Goal: Task Accomplishment & Management: Use online tool/utility

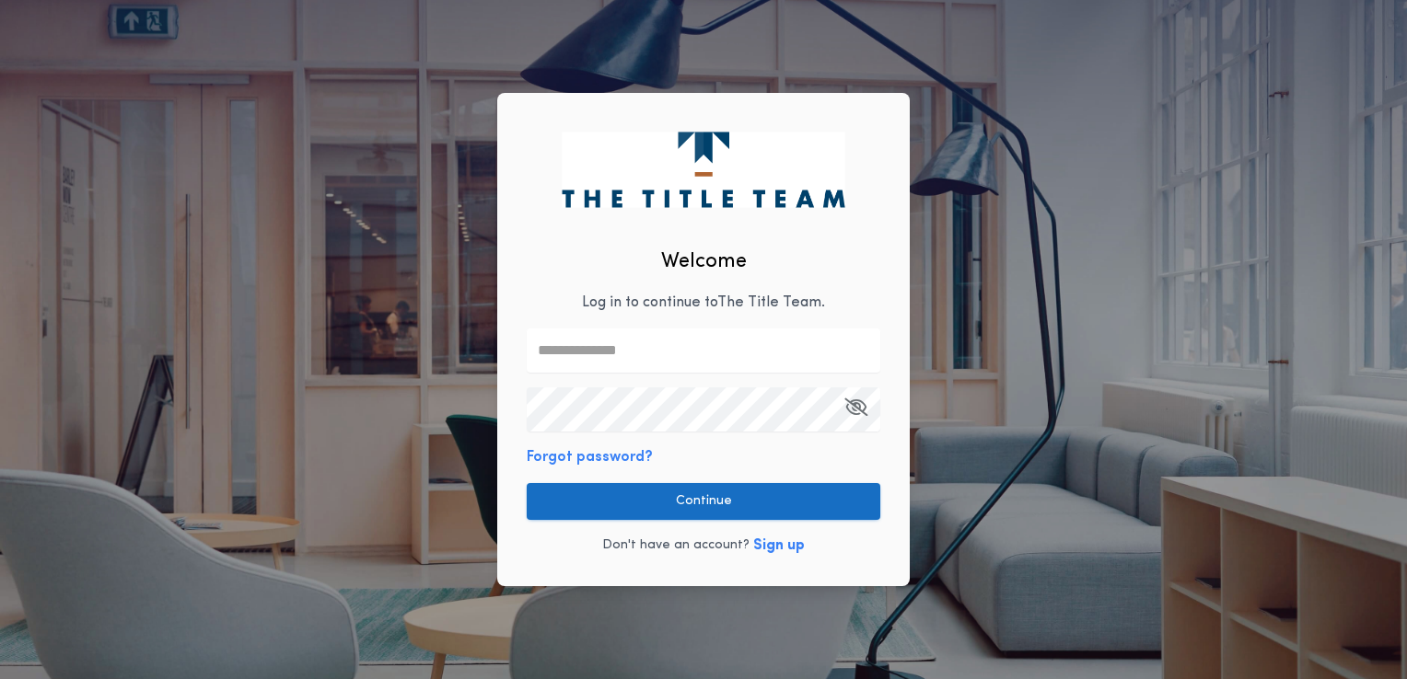
type input "**********"
click at [808, 495] on button "Continue" at bounding box center [704, 501] width 354 height 37
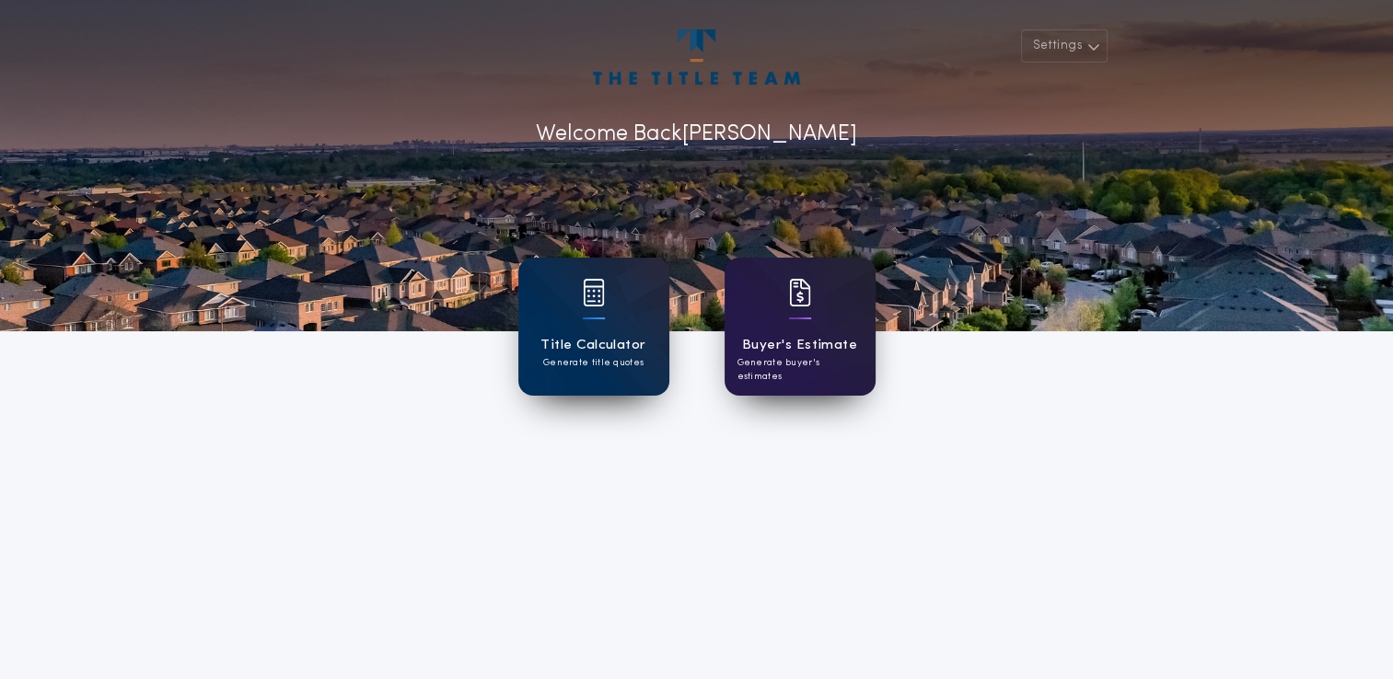
click at [773, 335] on h1 "Buyer's Estimate" at bounding box center [799, 345] width 115 height 21
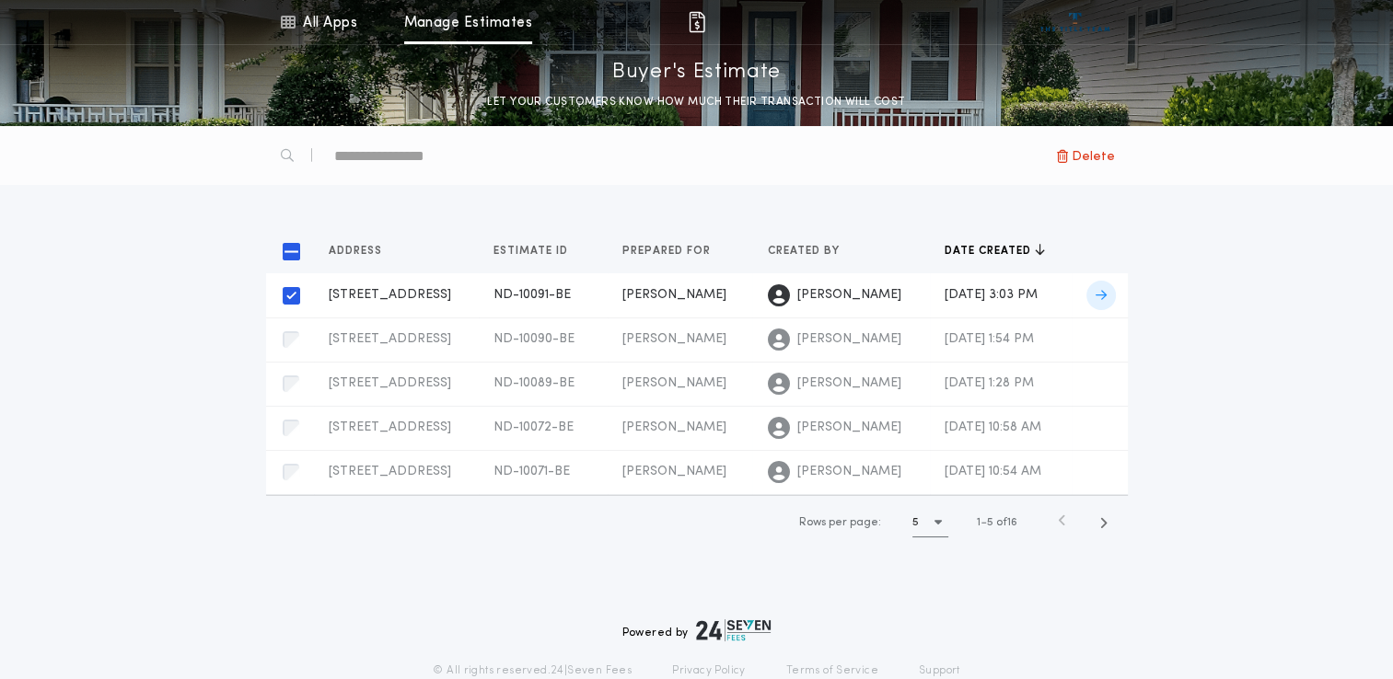
click at [413, 297] on span "[STREET_ADDRESS]" at bounding box center [390, 295] width 122 height 14
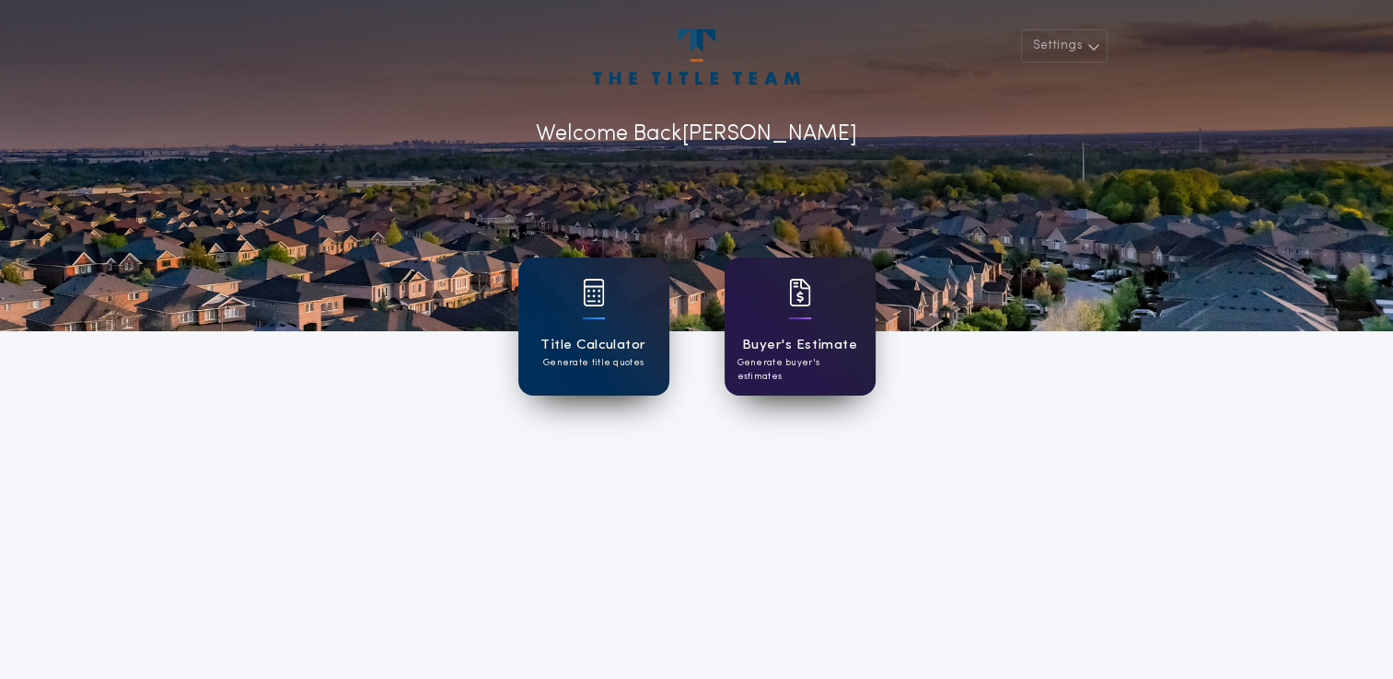
click at [806, 368] on p "Generate buyer's estimates" at bounding box center [799, 370] width 125 height 28
click at [615, 357] on p "Generate title quotes" at bounding box center [593, 363] width 100 height 14
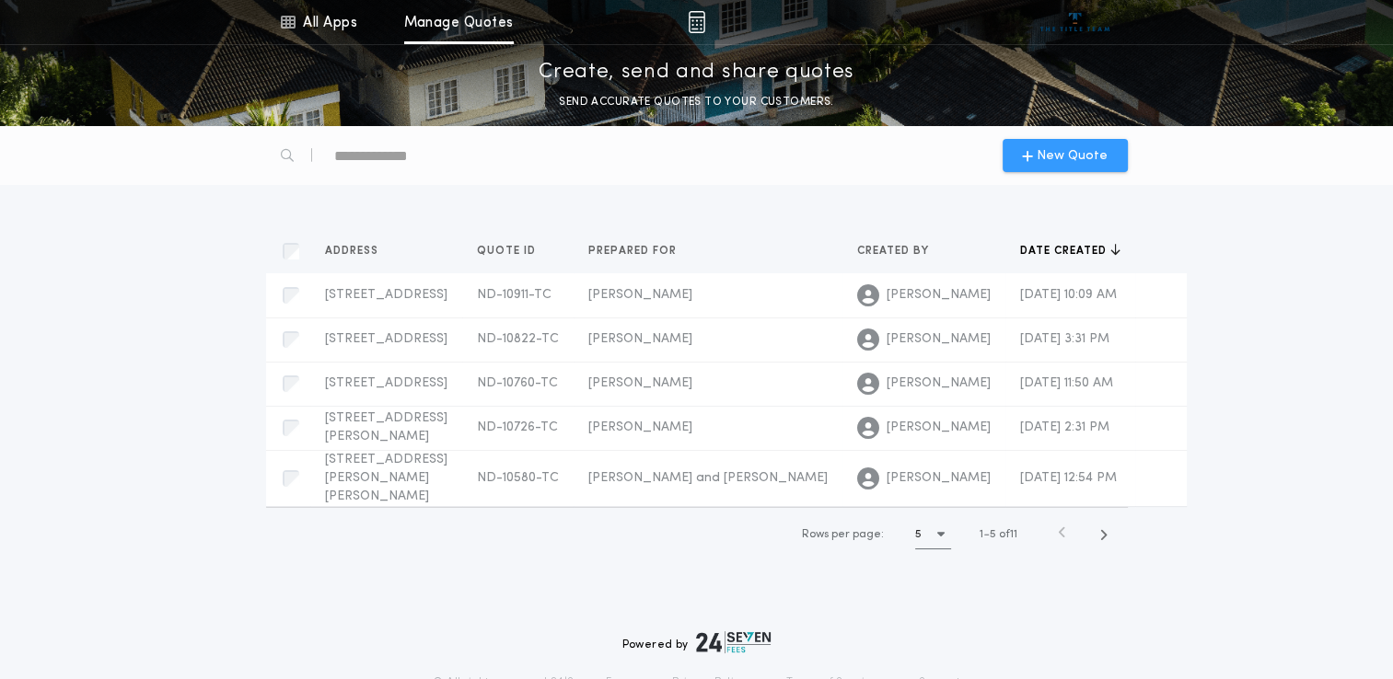
click at [1051, 157] on span "New Quote" at bounding box center [1072, 155] width 71 height 19
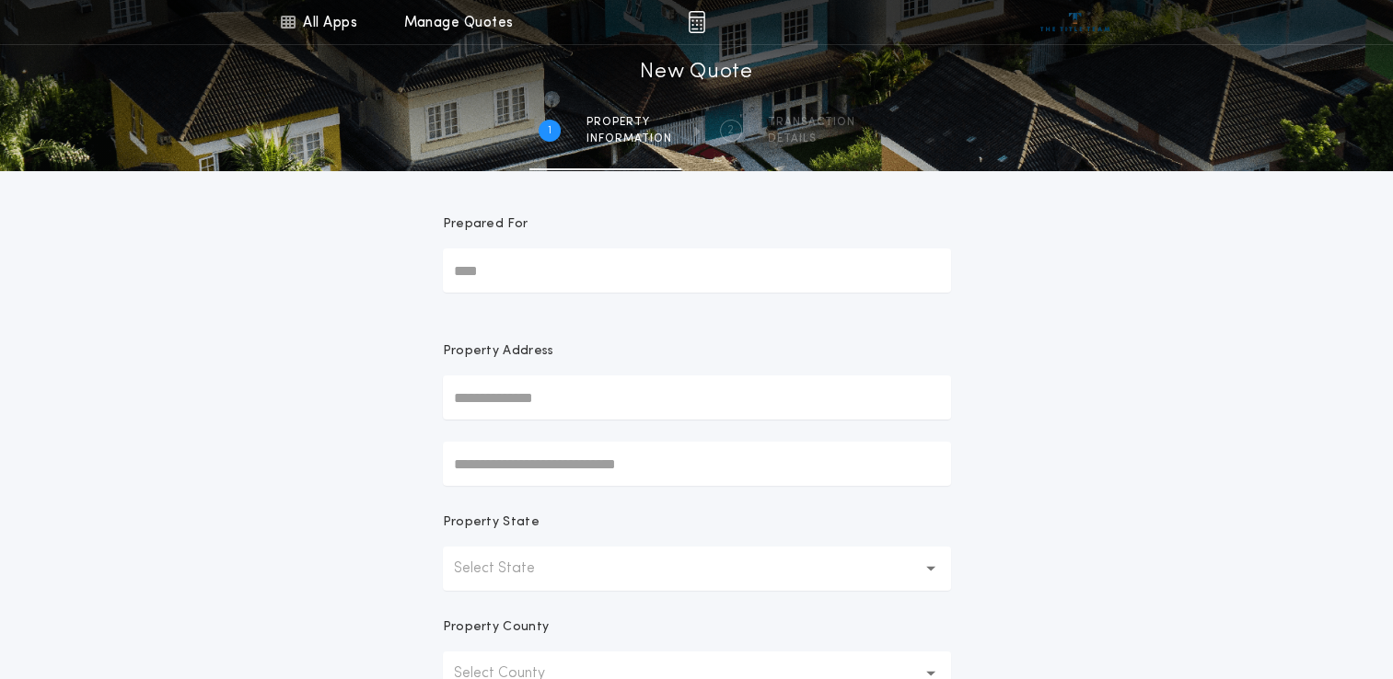
click at [561, 276] on input "Prepared For" at bounding box center [697, 271] width 508 height 44
type input "*******"
type input "***"
click at [397, 443] on div "All Apps Title Calculator Buyer's Estimate Menu All Apps Manage Quotes 1 /2 New…" at bounding box center [696, 526] width 1393 height 1052
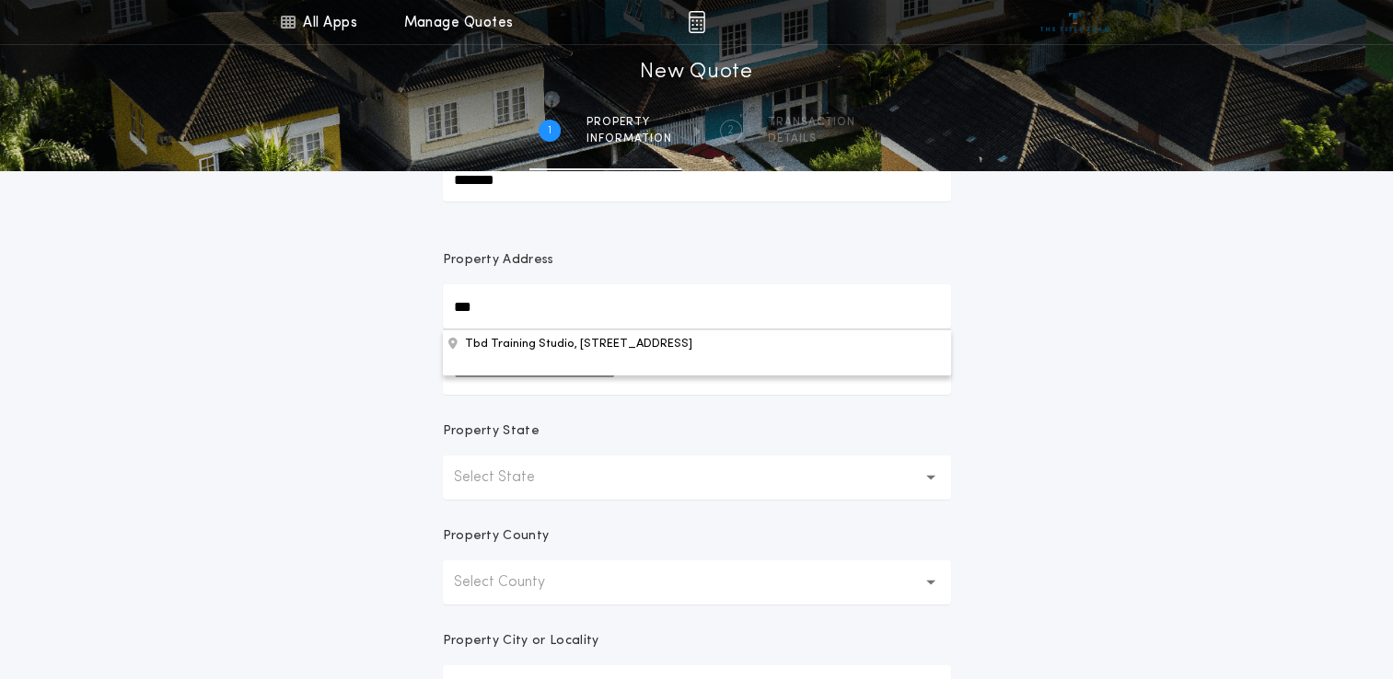
scroll to position [92, 0]
click at [527, 477] on p "Select State" at bounding box center [509, 477] width 110 height 22
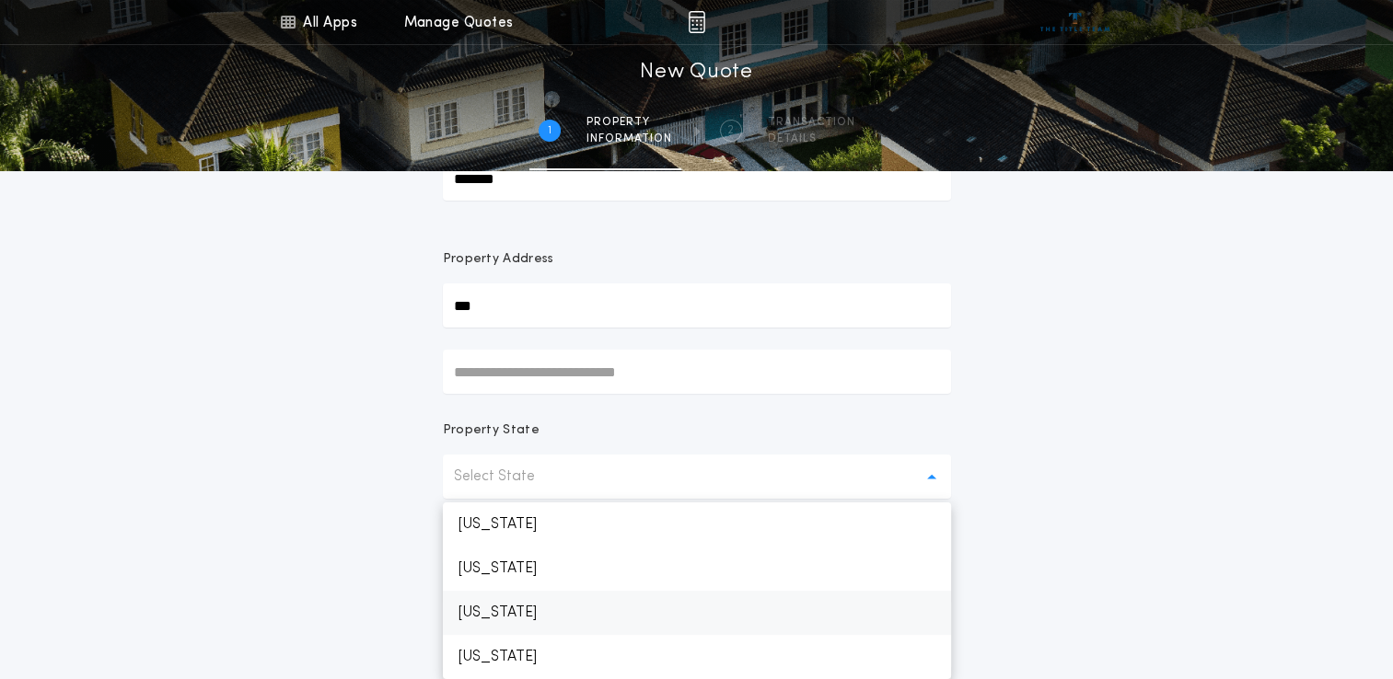
click at [527, 609] on p "North Dakota" at bounding box center [697, 613] width 508 height 44
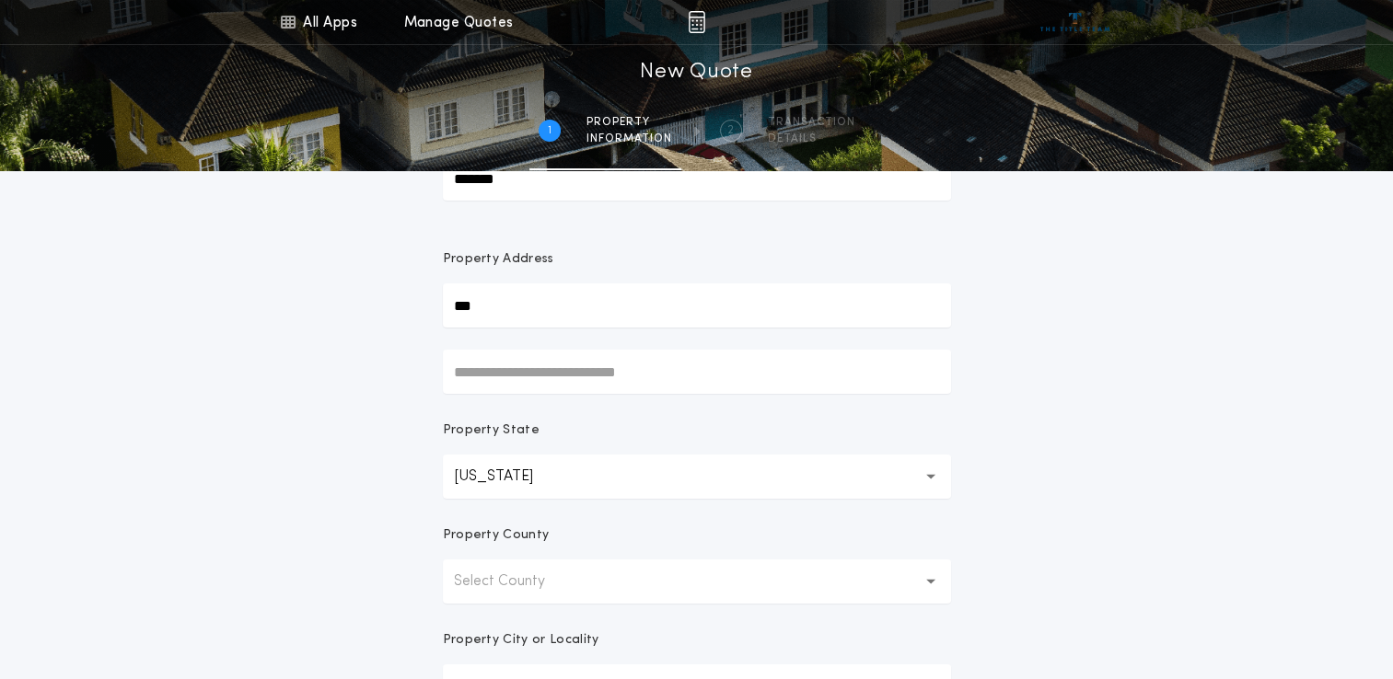
click at [341, 555] on div "All Apps Title Calculator Buyer's Estimate Menu All Apps Manage Quotes 1 /2 New…" at bounding box center [696, 434] width 1393 height 1052
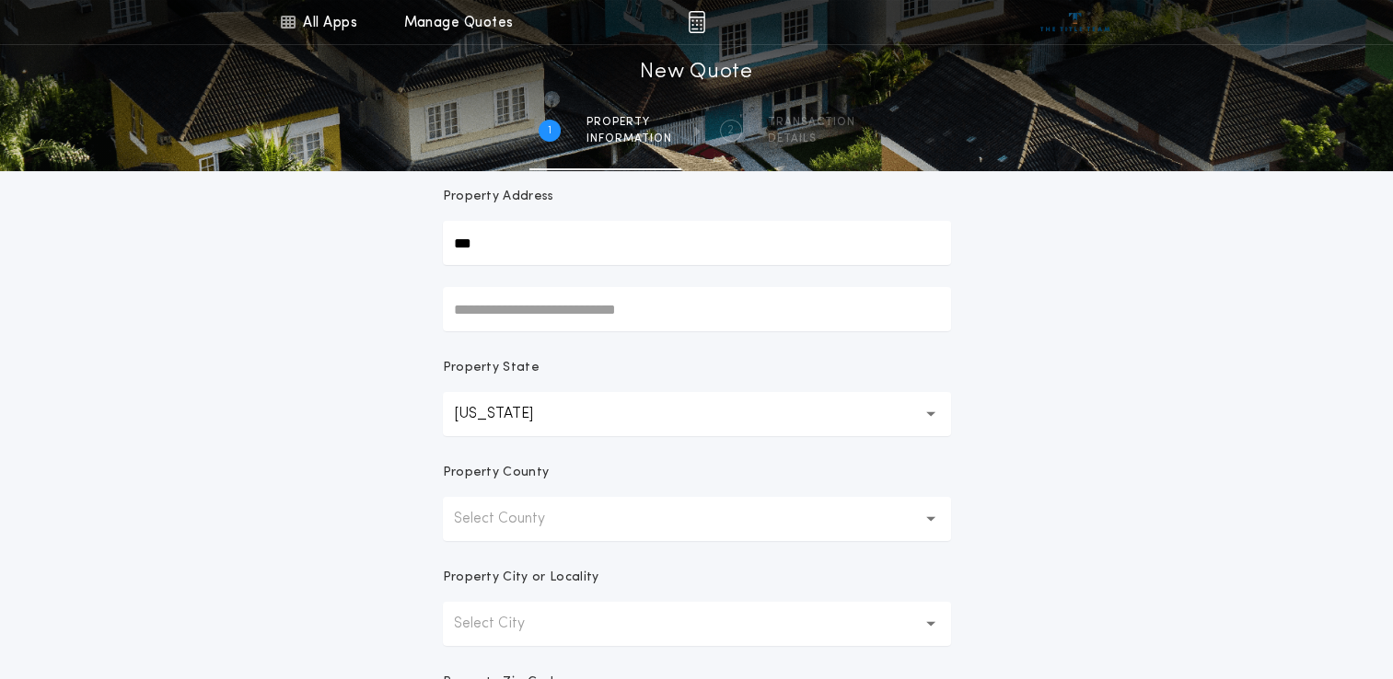
scroll to position [184, 0]
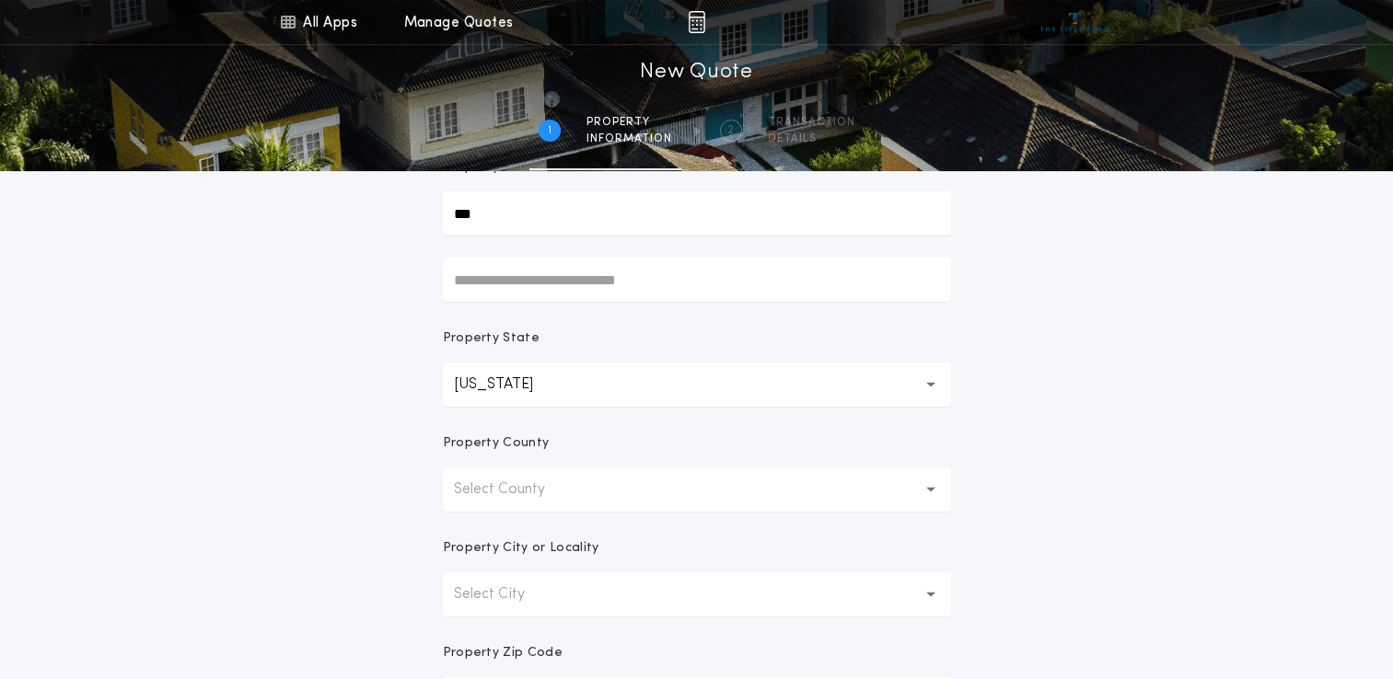
click at [528, 499] on p "Select County" at bounding box center [514, 490] width 121 height 22
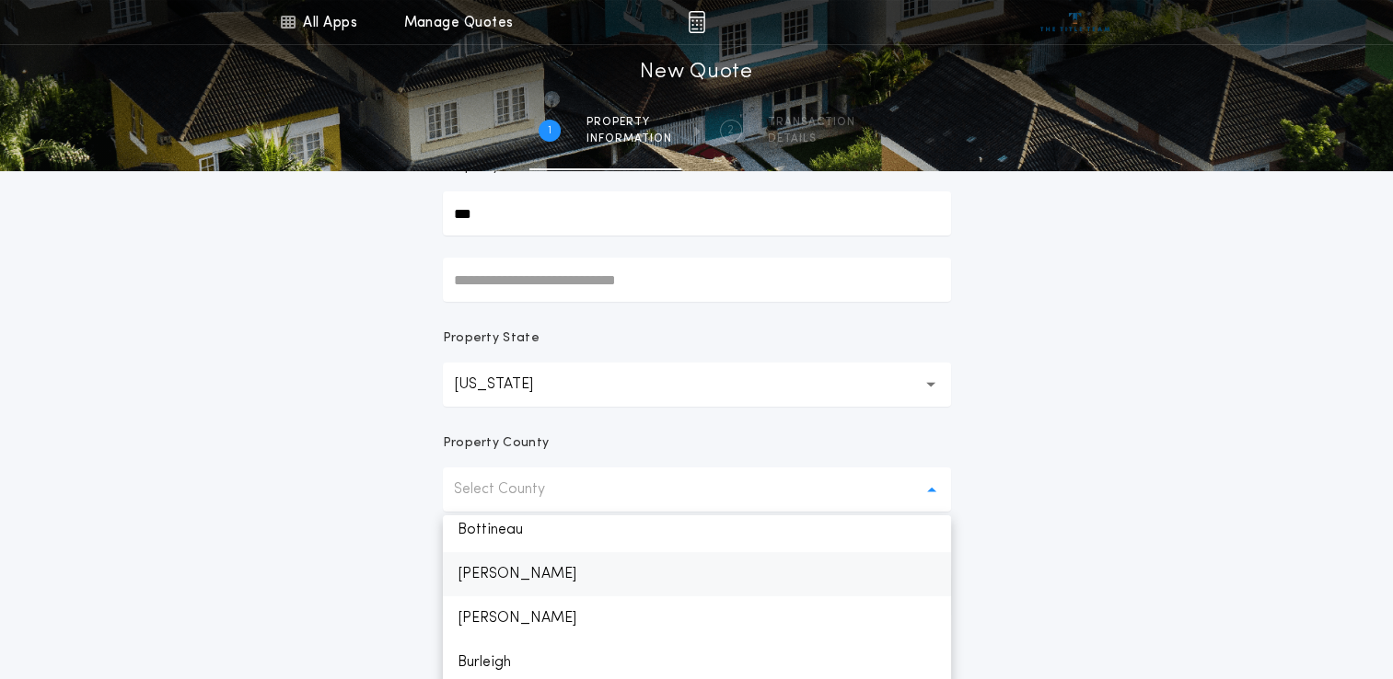
scroll to position [276, 0]
click at [504, 579] on p "Burleigh" at bounding box center [697, 571] width 508 height 44
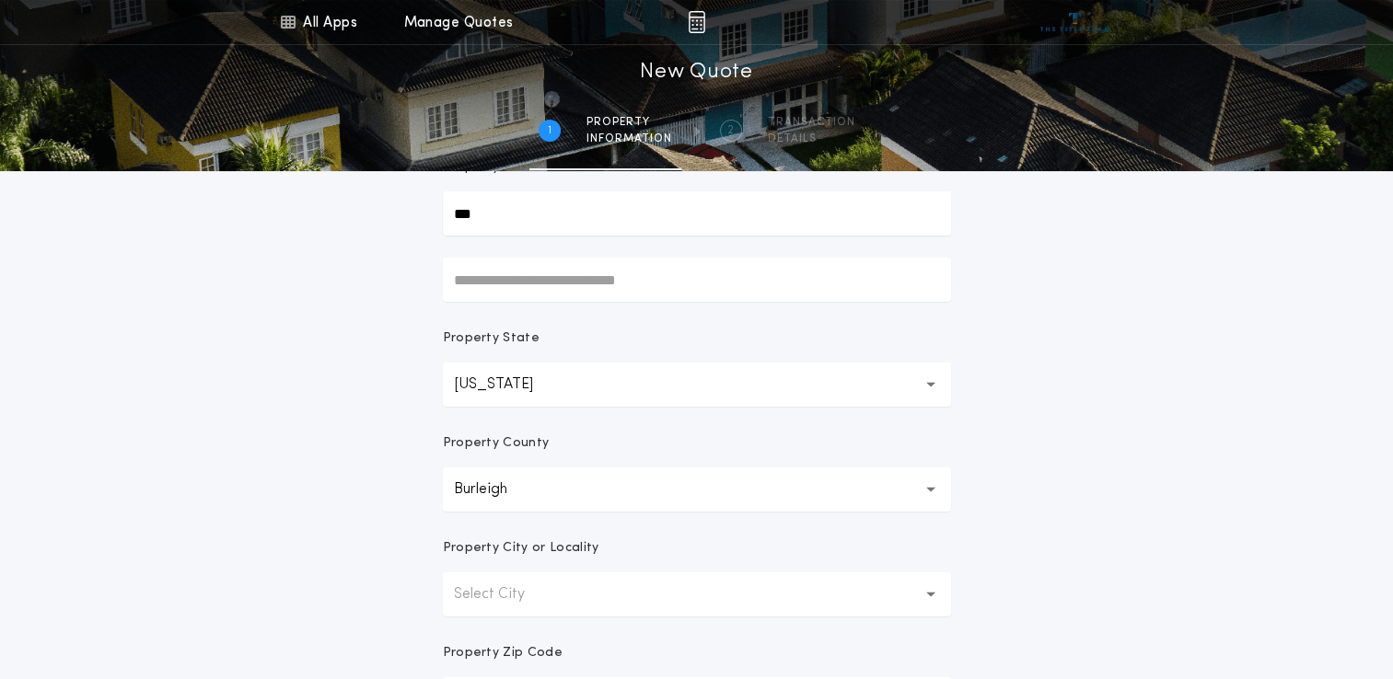
click at [357, 574] on div "All Apps Title Calculator Buyer's Estimate Menu All Apps Manage Quotes 1 /2 New…" at bounding box center [696, 342] width 1393 height 1052
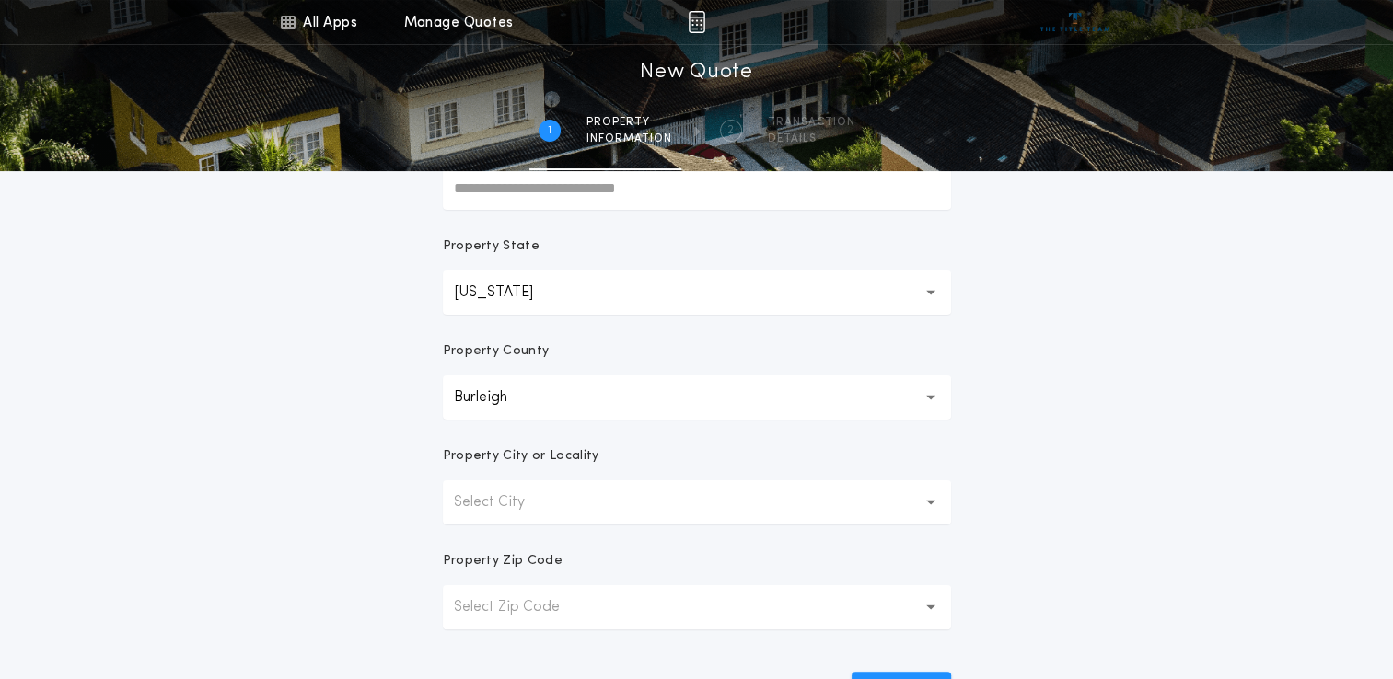
scroll to position [460, 0]
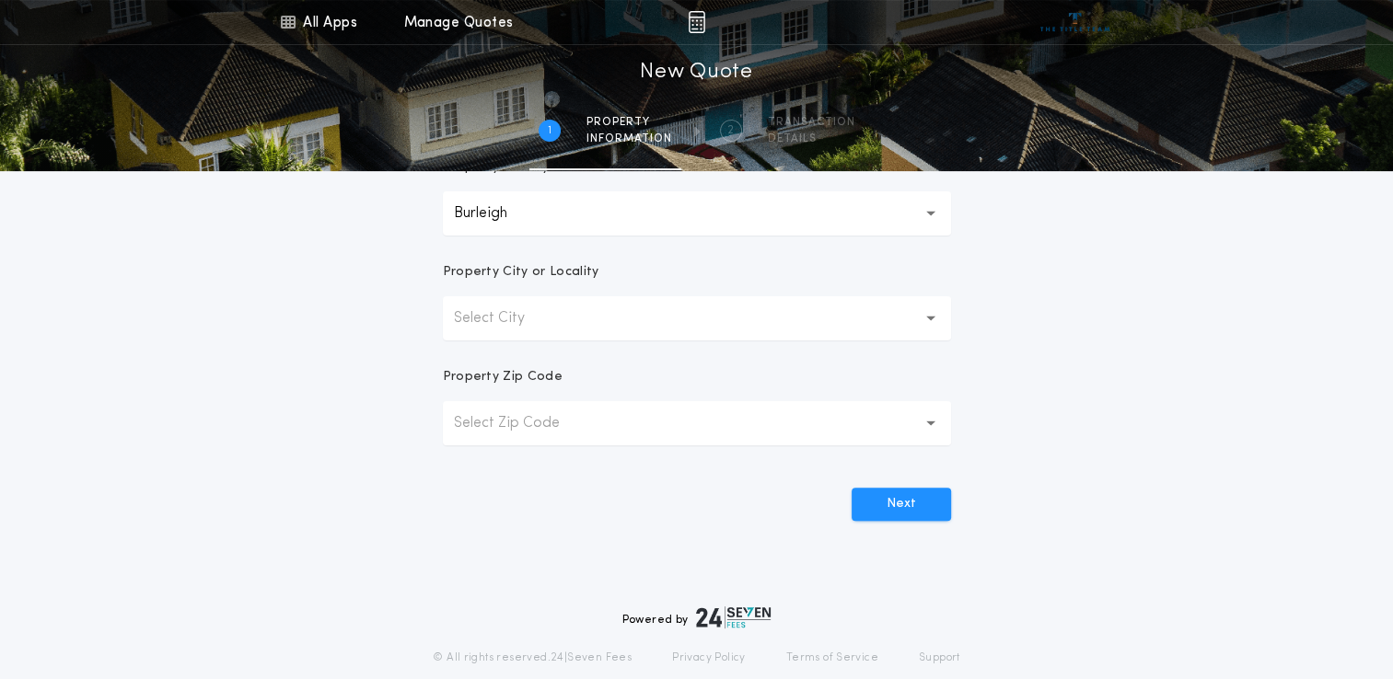
click at [541, 324] on p "Select City" at bounding box center [504, 318] width 100 height 22
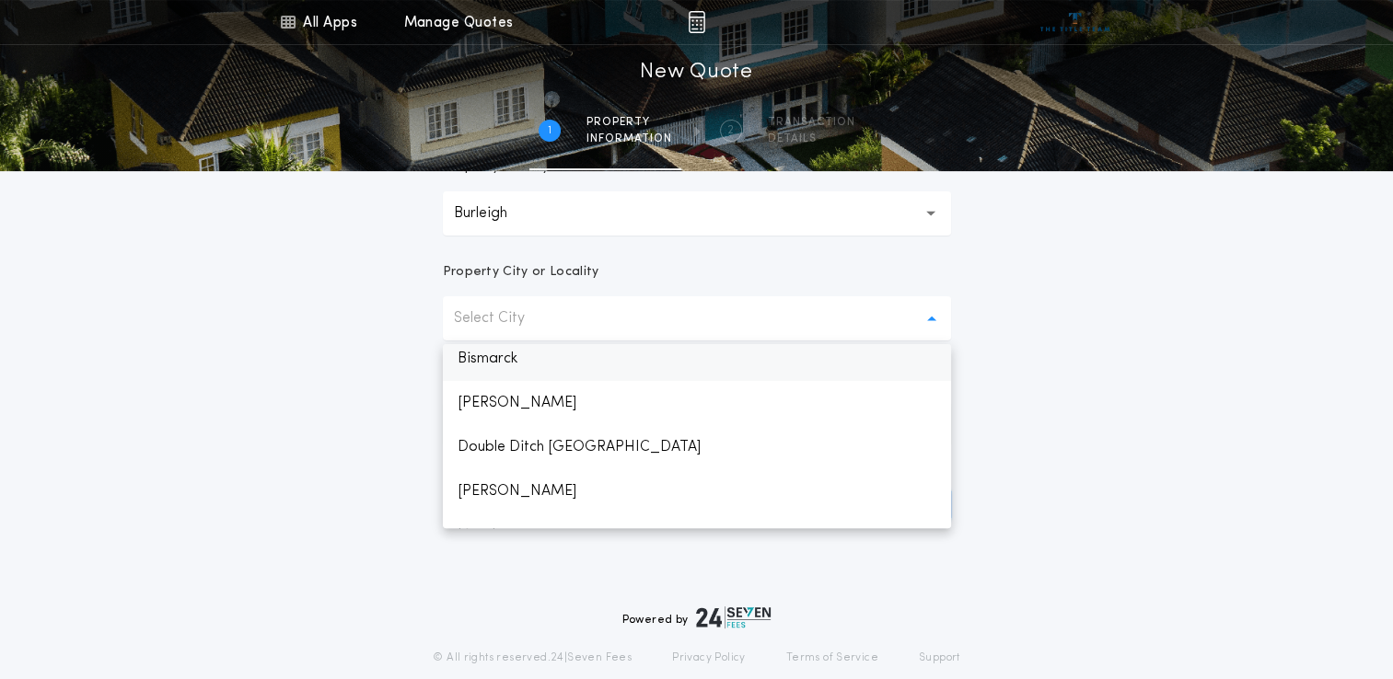
click at [500, 365] on p "Bismarck" at bounding box center [697, 359] width 508 height 44
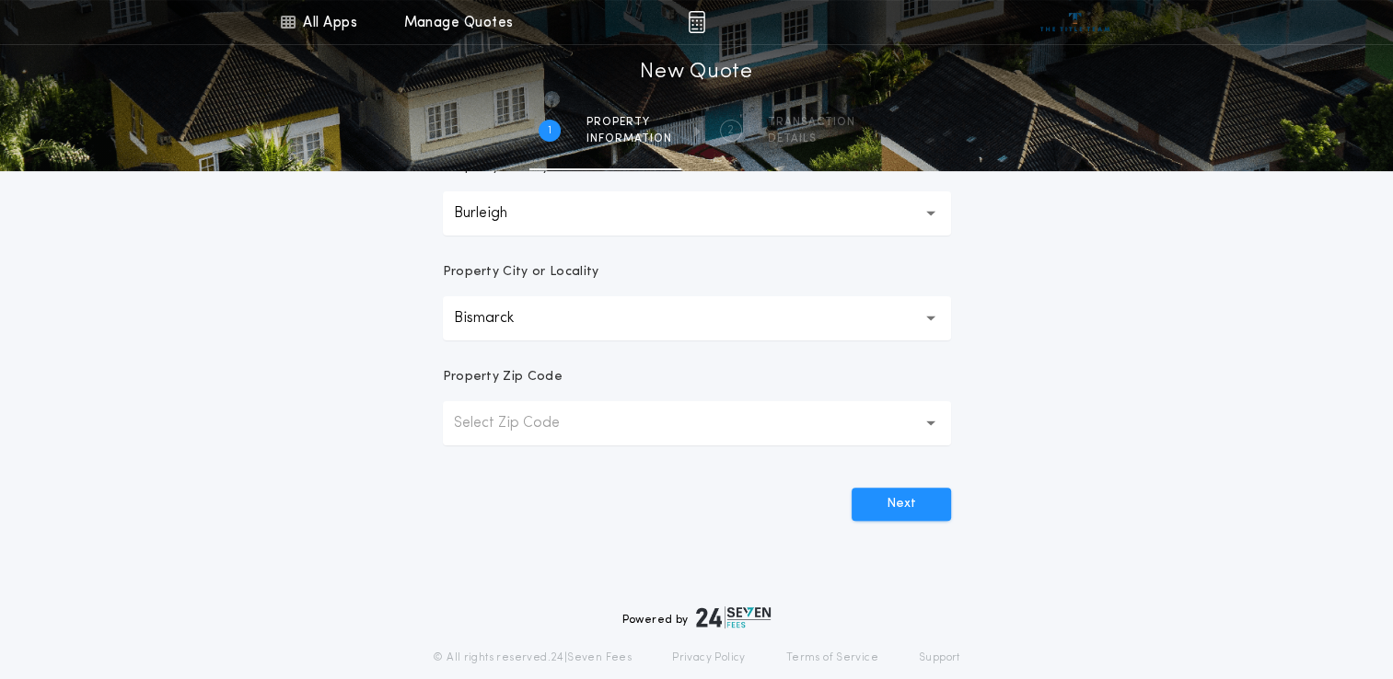
click at [567, 431] on p "Select Zip Code" at bounding box center [521, 423] width 135 height 22
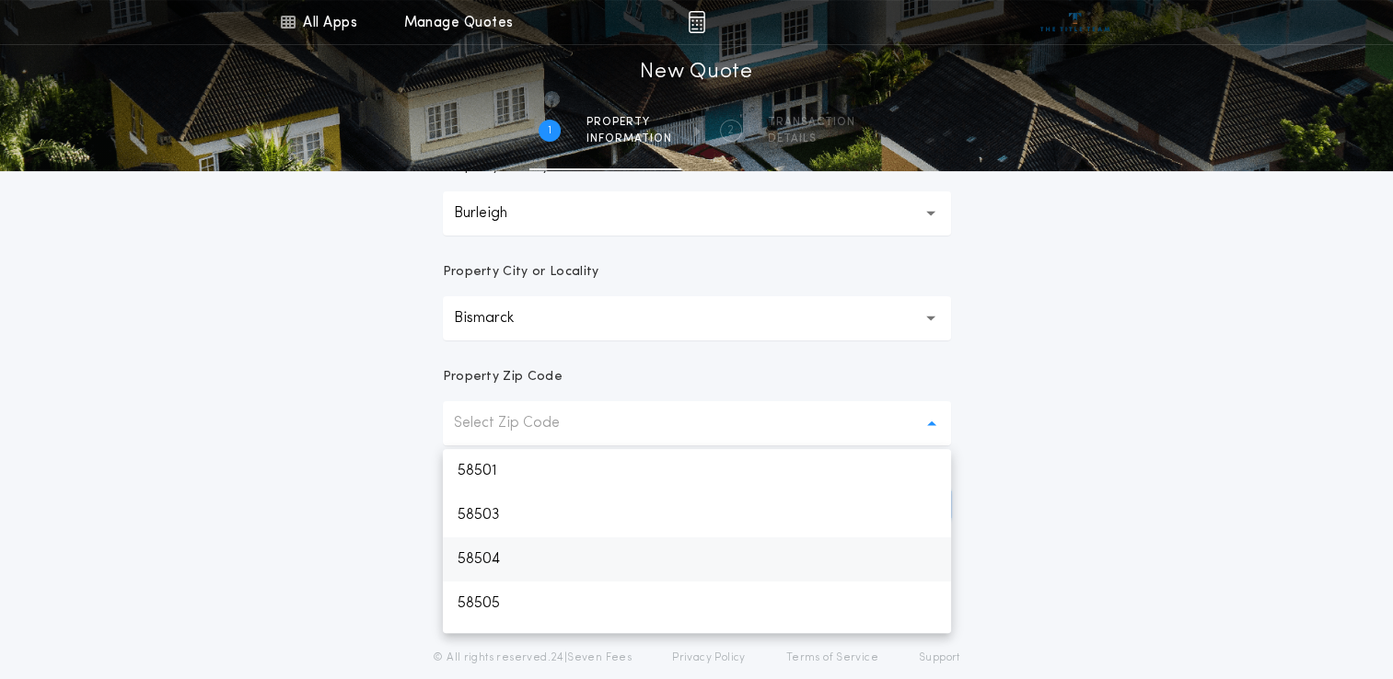
click at [507, 562] on p "58504" at bounding box center [697, 560] width 508 height 44
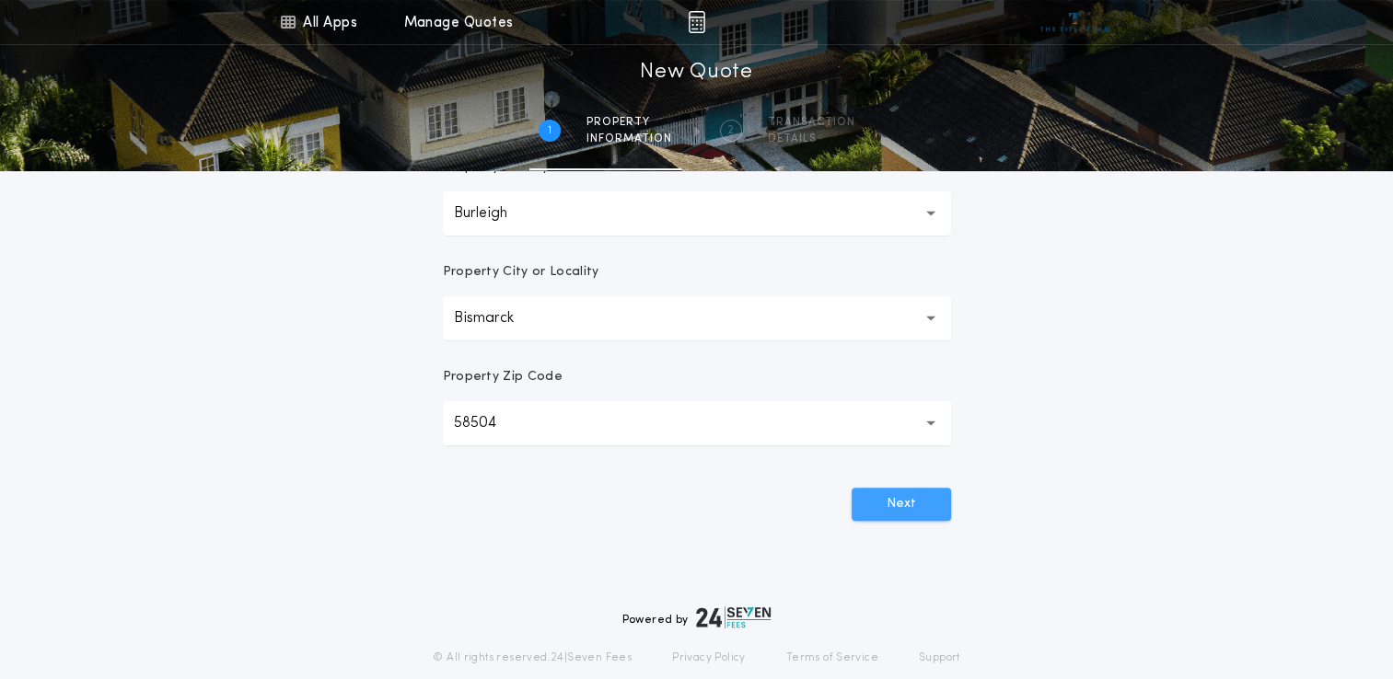
click at [891, 500] on button "Next" at bounding box center [901, 504] width 99 height 33
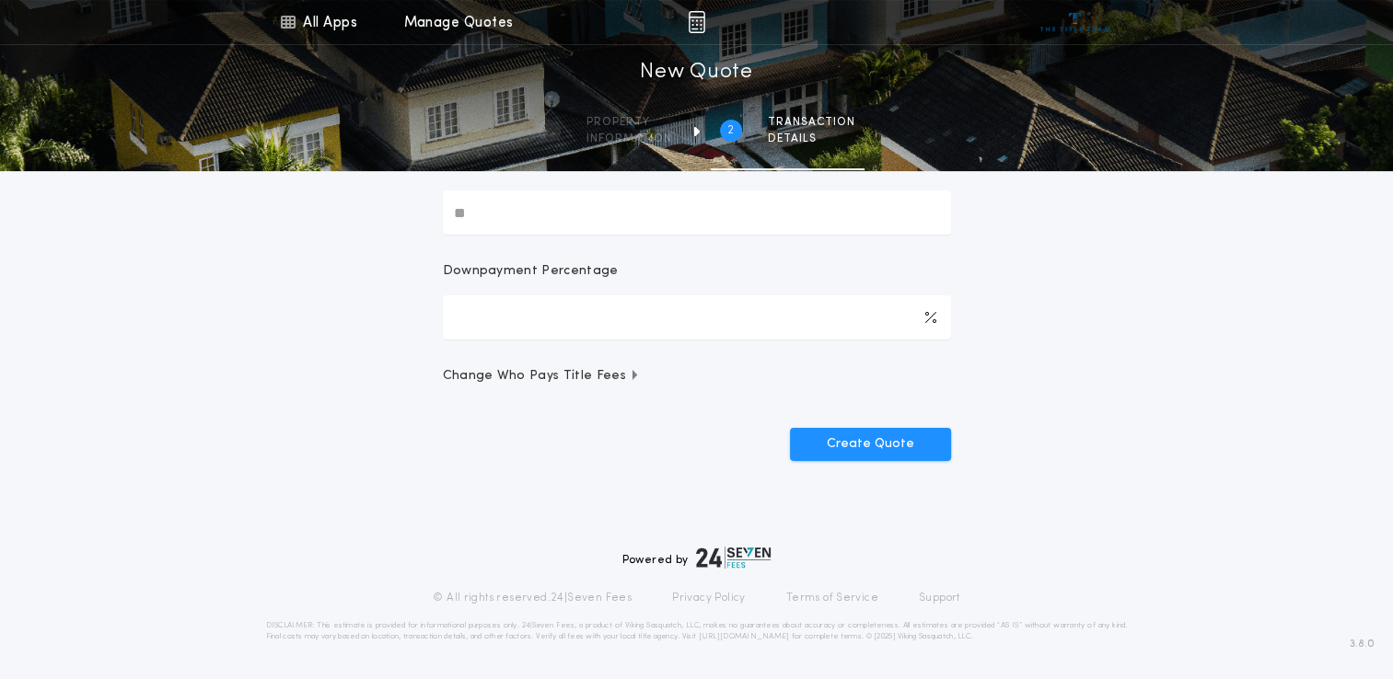
scroll to position [0, 0]
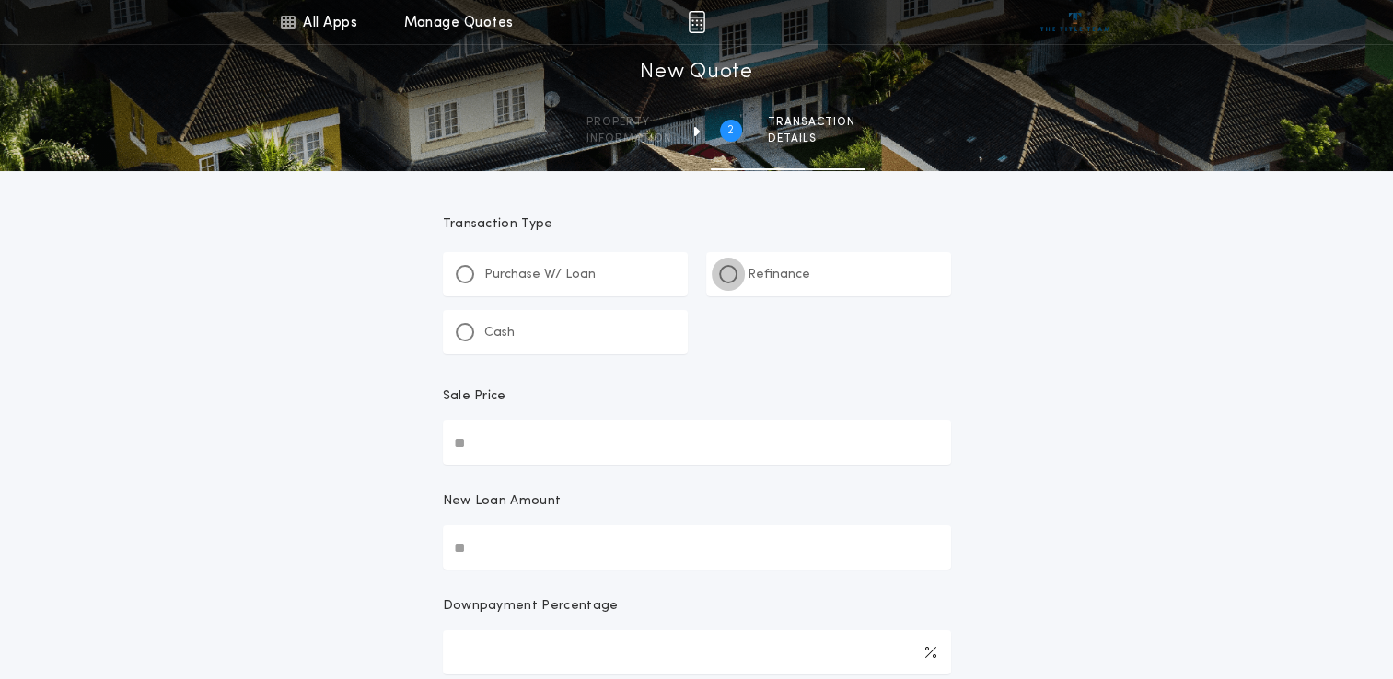
click at [733, 274] on div at bounding box center [728, 274] width 18 height 18
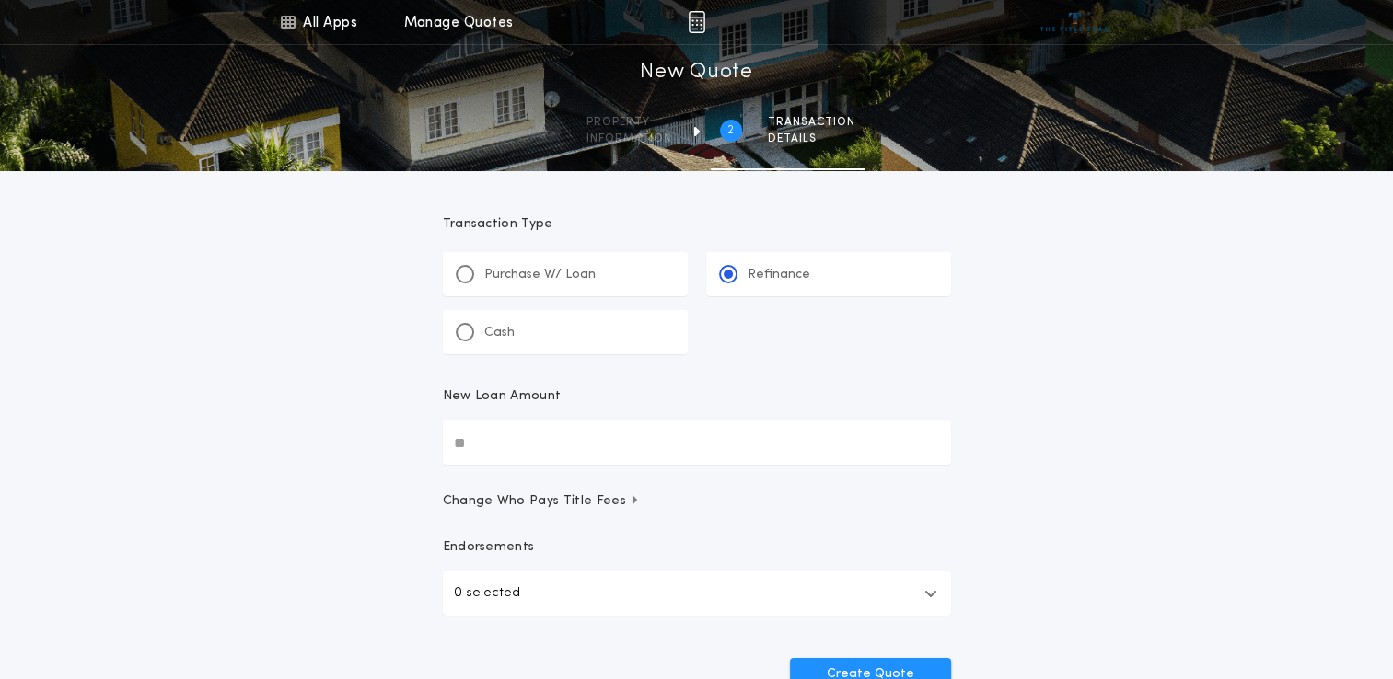
click at [561, 443] on input "New Loan Amount" at bounding box center [697, 443] width 508 height 44
type input "********"
click at [1090, 451] on div "All Apps Title Calculator Buyer's Estimate Menu All Apps Manage Quotes 2 /2 New…" at bounding box center [696, 381] width 1393 height 762
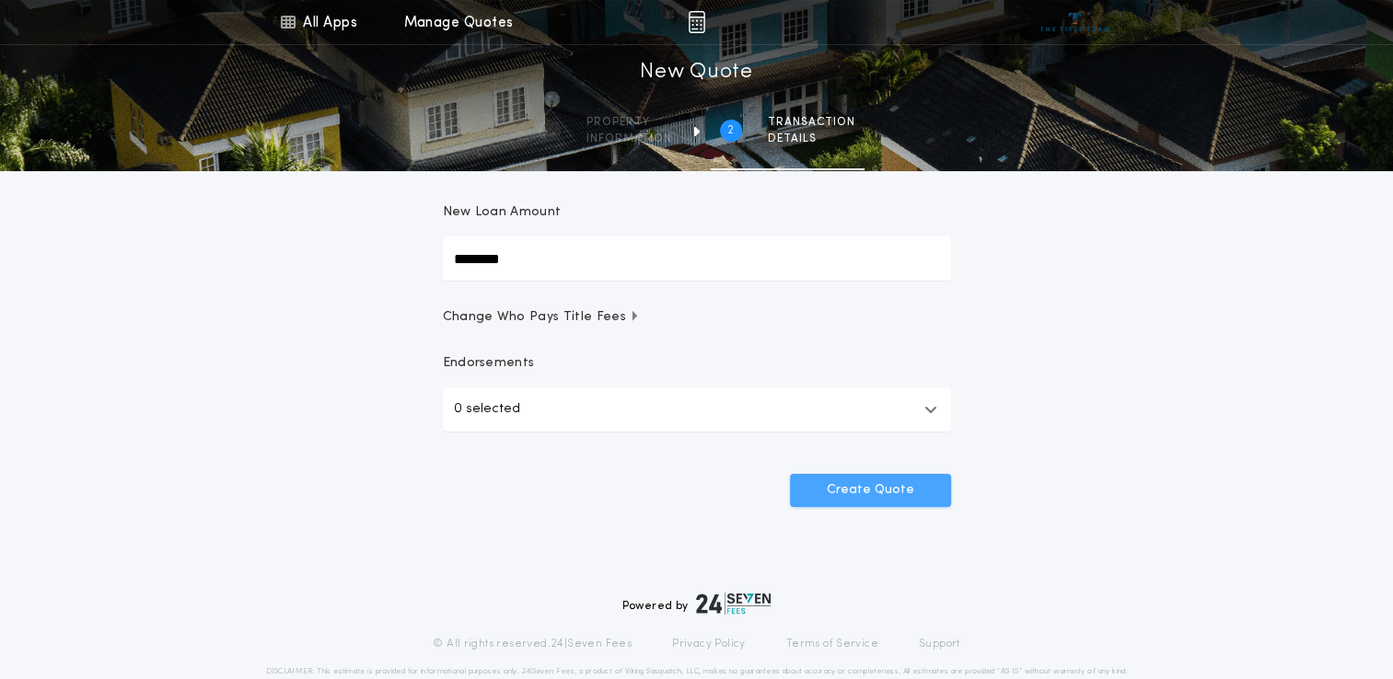
click at [895, 503] on button "Create Quote" at bounding box center [870, 490] width 161 height 33
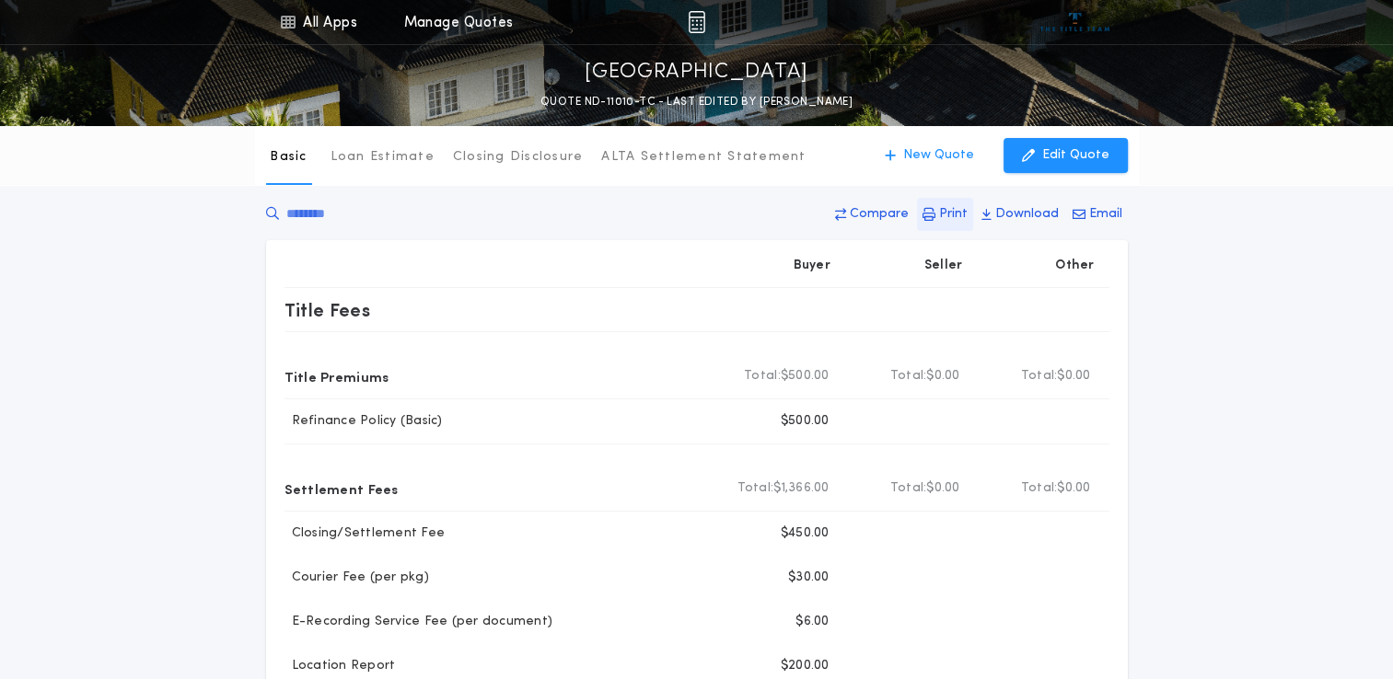
click at [941, 214] on button "Print" at bounding box center [945, 214] width 56 height 33
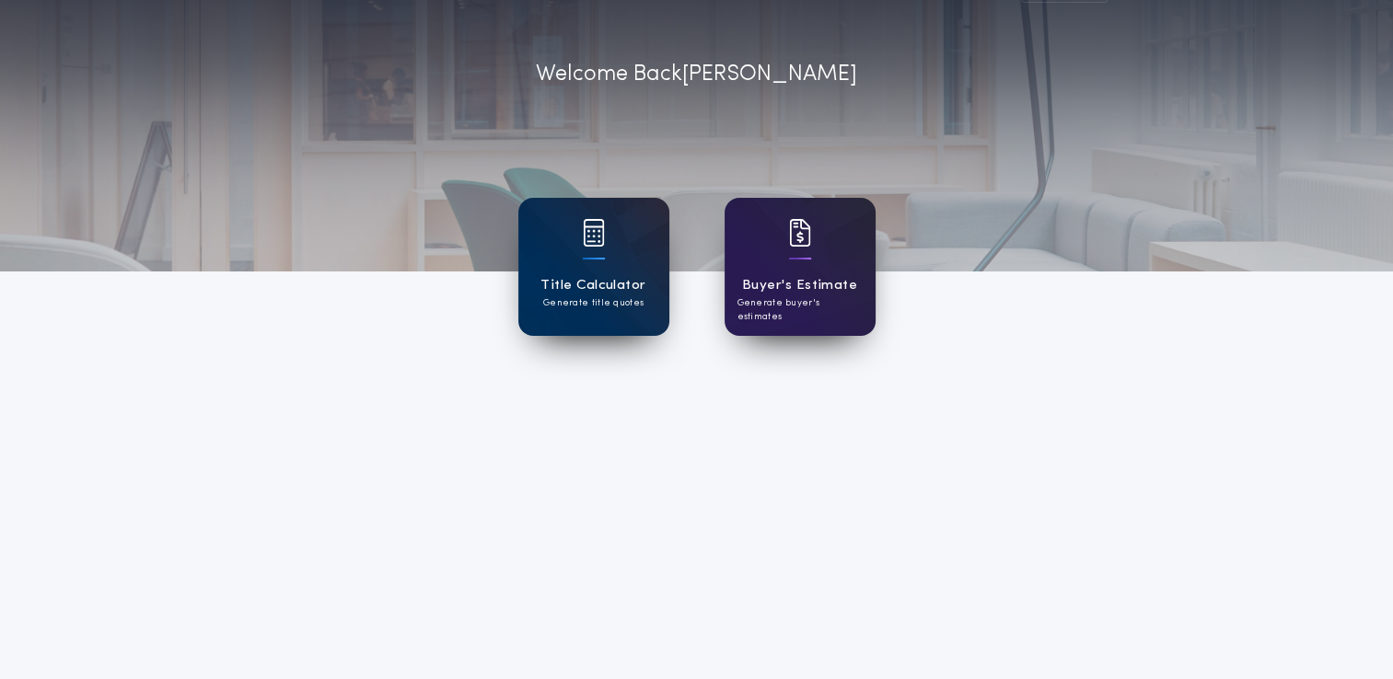
scroll to position [92, 0]
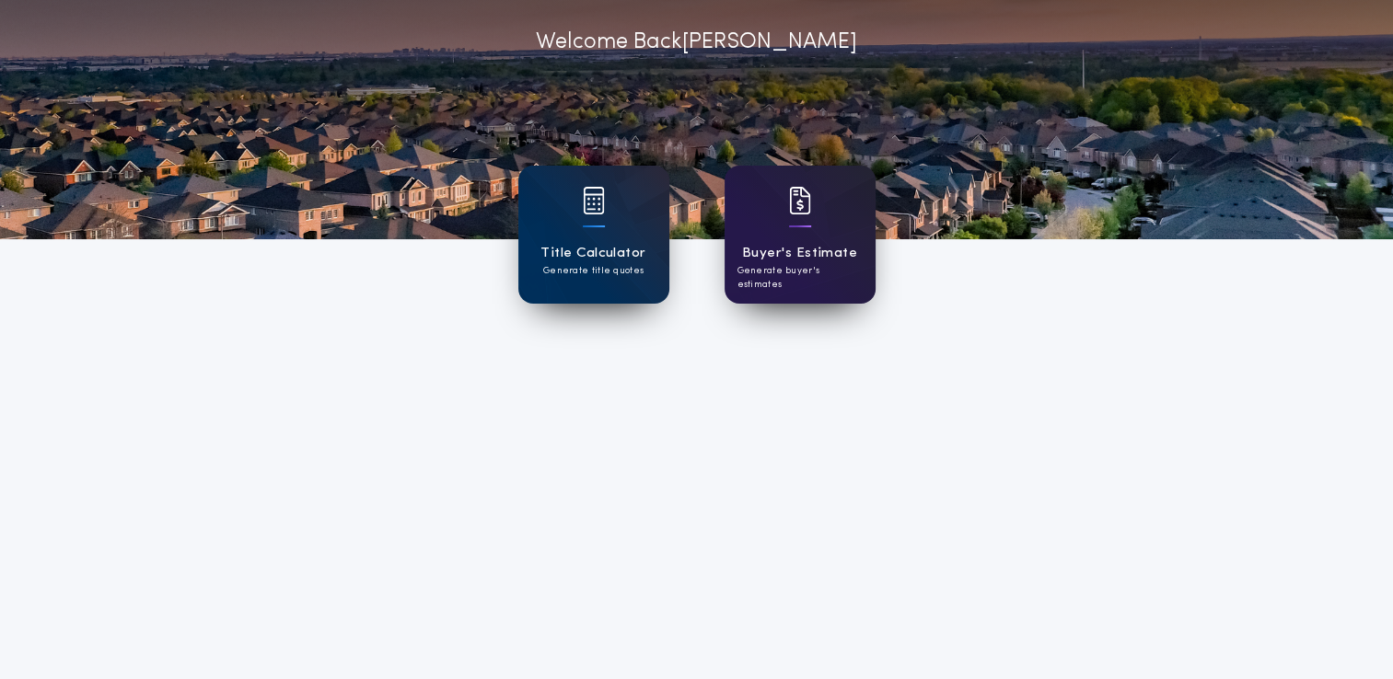
click at [809, 273] on p "Generate buyer's estimates" at bounding box center [799, 278] width 125 height 28
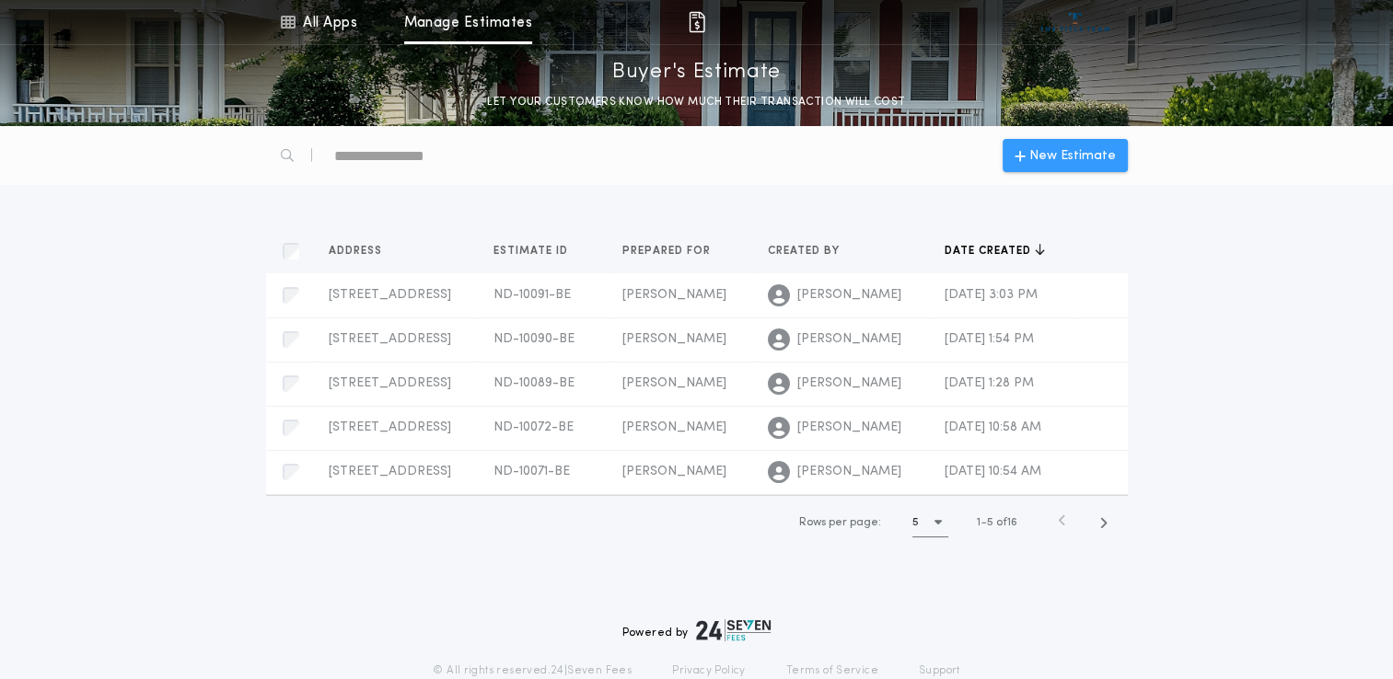
click at [1042, 153] on span "New Estimate" at bounding box center [1072, 155] width 87 height 19
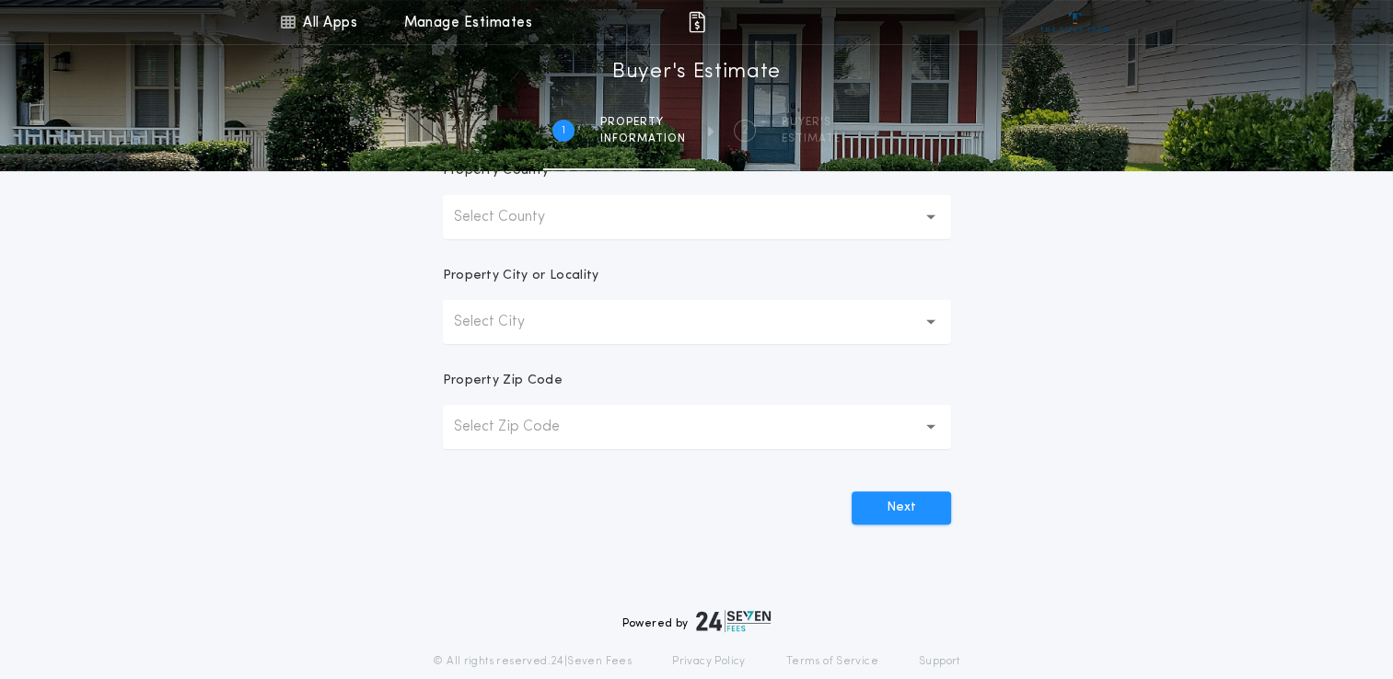
scroll to position [460, 0]
click at [1249, 440] on div "All Apps Title Calculator Buyer's Estimate Menu All Apps Manage Estimates 1 /2 …" at bounding box center [696, 66] width 1393 height 1052
